Goal: Information Seeking & Learning: Learn about a topic

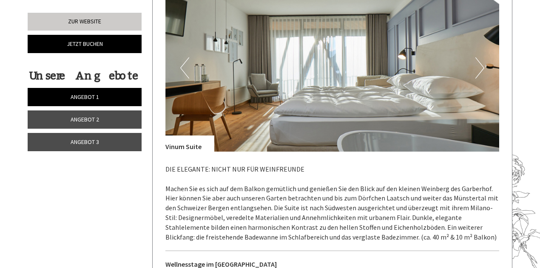
scroll to position [988, 0]
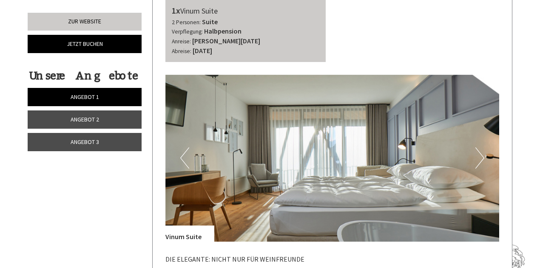
click at [482, 161] on button "Next" at bounding box center [480, 158] width 9 height 21
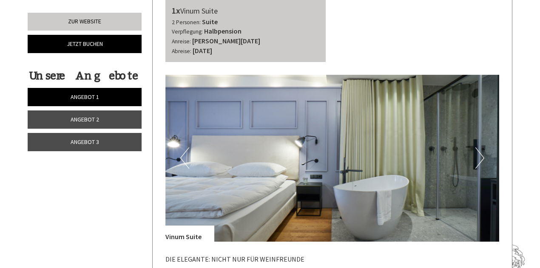
click at [482, 161] on button "Next" at bounding box center [480, 158] width 9 height 21
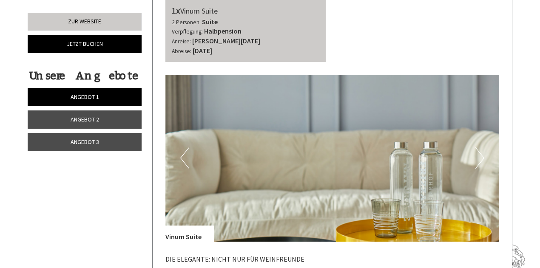
click at [482, 161] on button "Next" at bounding box center [480, 158] width 9 height 21
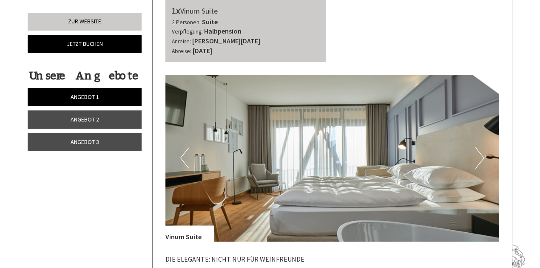
click at [482, 161] on button "Next" at bounding box center [480, 158] width 9 height 21
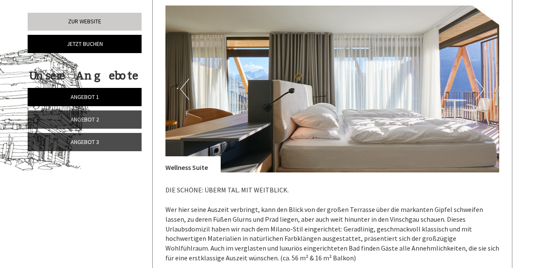
scroll to position [422, 0]
drag, startPoint x: 481, startPoint y: 88, endPoint x: 474, endPoint y: 89, distance: 7.3
click at [476, 89] on button "Next" at bounding box center [480, 89] width 9 height 21
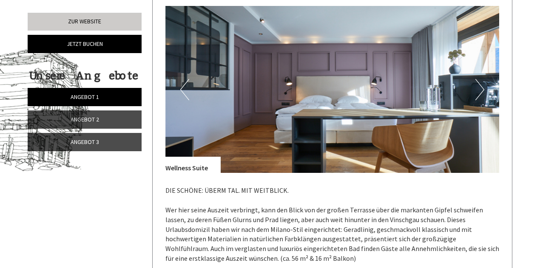
click at [481, 89] on button "Next" at bounding box center [480, 89] width 9 height 21
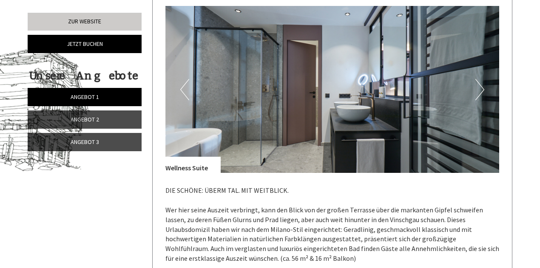
click at [481, 89] on button "Next" at bounding box center [480, 89] width 9 height 21
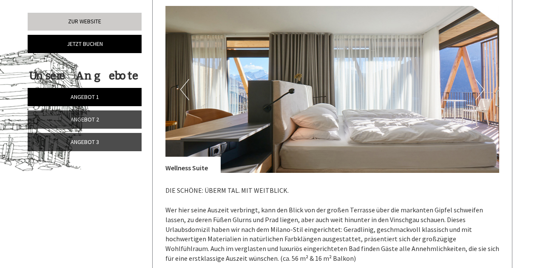
click at [481, 89] on button "Next" at bounding box center [480, 89] width 9 height 21
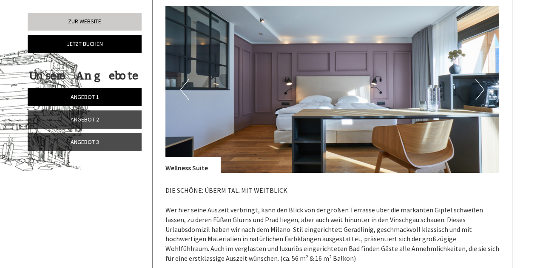
click at [481, 89] on button "Next" at bounding box center [480, 89] width 9 height 21
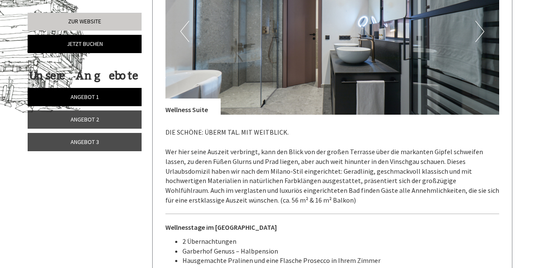
scroll to position [403, 0]
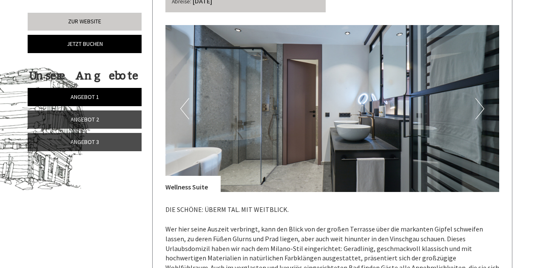
click at [479, 108] on button "Next" at bounding box center [480, 108] width 9 height 21
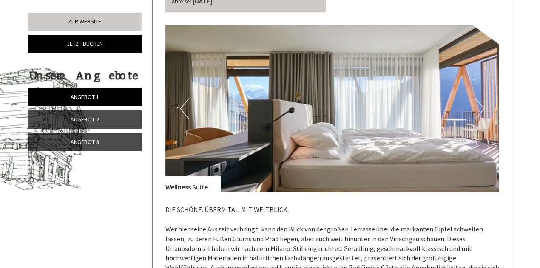
click at [479, 108] on button "Next" at bounding box center [480, 108] width 9 height 21
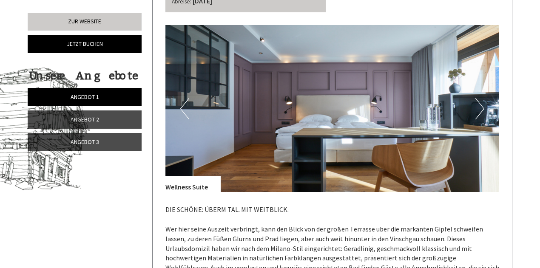
click at [479, 108] on button "Next" at bounding box center [480, 108] width 9 height 21
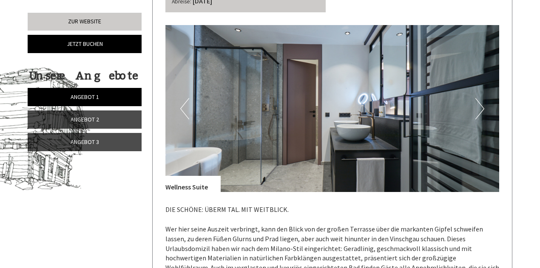
click at [479, 108] on button "Next" at bounding box center [480, 108] width 9 height 21
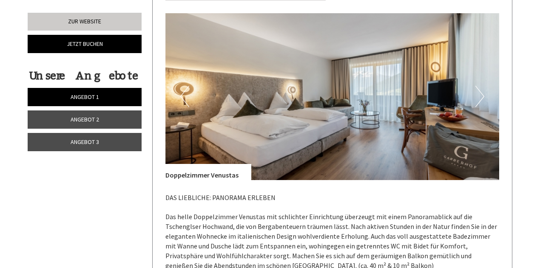
scroll to position [1717, 0]
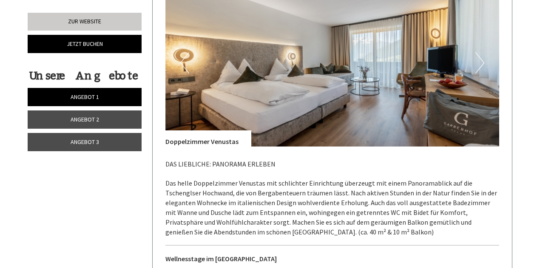
click at [475, 64] on img at bounding box center [333, 63] width 334 height 167
click at [483, 64] on button "Next" at bounding box center [480, 62] width 9 height 21
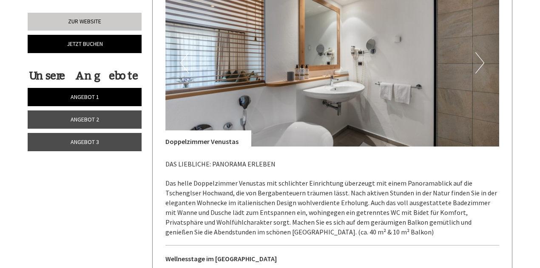
click at [483, 64] on button "Next" at bounding box center [480, 62] width 9 height 21
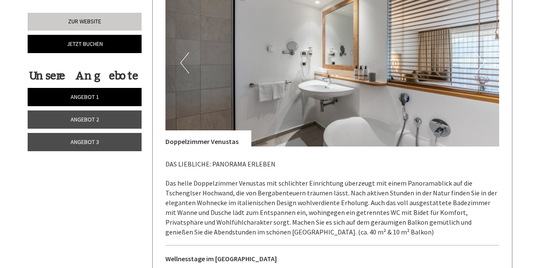
click at [483, 64] on button "Next" at bounding box center [480, 62] width 9 height 21
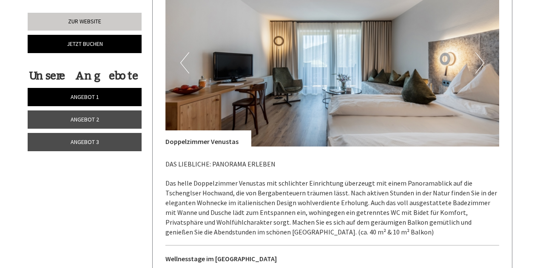
click at [483, 64] on button "Next" at bounding box center [480, 62] width 9 height 21
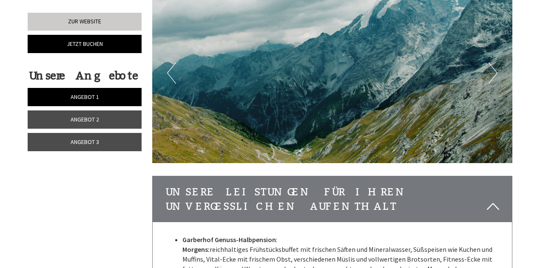
scroll to position [2295, 0]
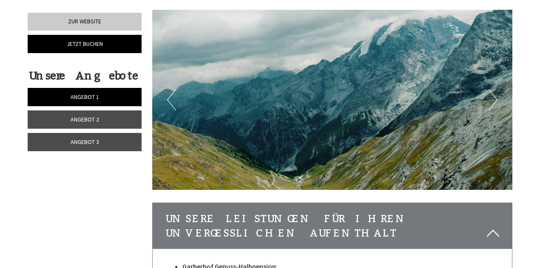
click at [491, 89] on button "Next" at bounding box center [493, 99] width 9 height 21
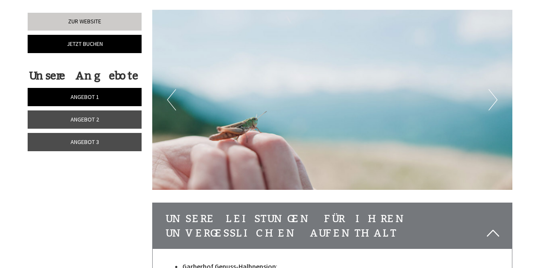
click at [491, 89] on button "Next" at bounding box center [493, 99] width 9 height 21
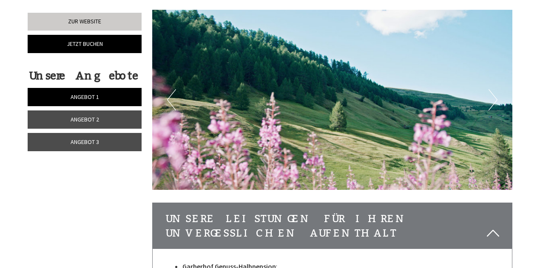
click at [491, 89] on button "Next" at bounding box center [493, 99] width 9 height 21
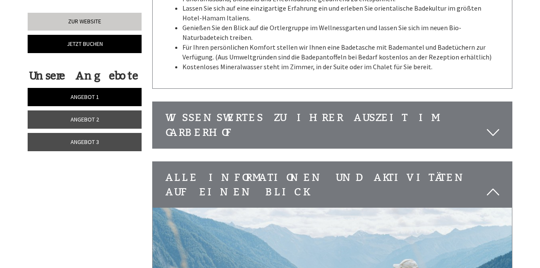
scroll to position [2688, 0]
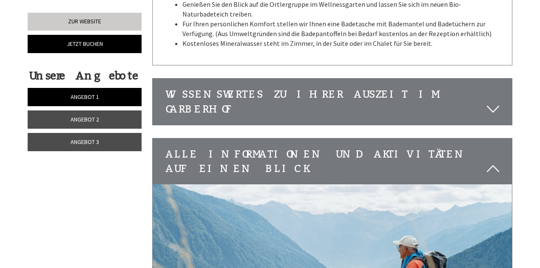
drag, startPoint x: 451, startPoint y: 89, endPoint x: 430, endPoint y: 84, distance: 21.5
click at [444, 88] on div "Wissenswertes zu Ihrer Auszeit im Garberhof" at bounding box center [333, 102] width 360 height 46
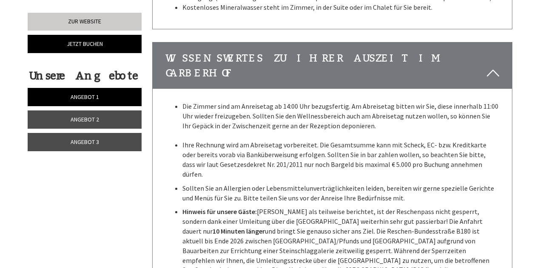
scroll to position [2709, 0]
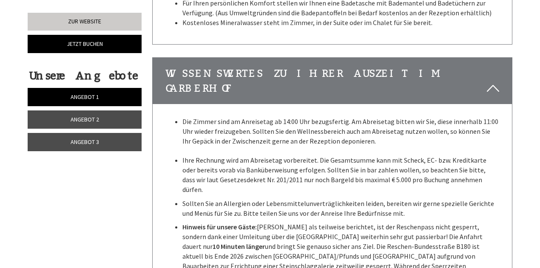
click at [443, 58] on div "Wissenswertes zu Ihrer Auszeit im Garberhof" at bounding box center [333, 81] width 360 height 46
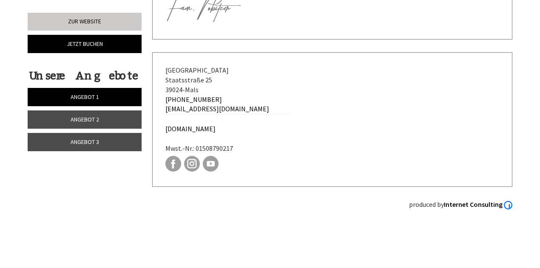
scroll to position [3486, 0]
